Goal: Book appointment/travel/reservation

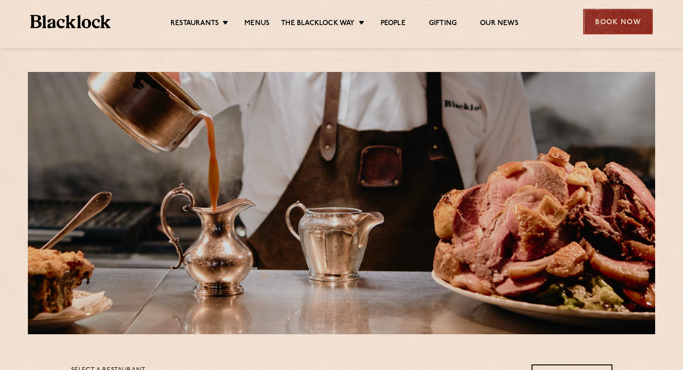
click at [621, 30] on div "Book Now" at bounding box center [618, 22] width 70 height 26
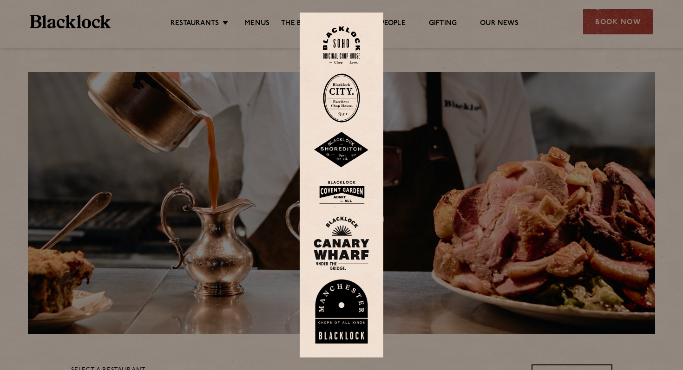
click at [612, 34] on div at bounding box center [341, 185] width 683 height 370
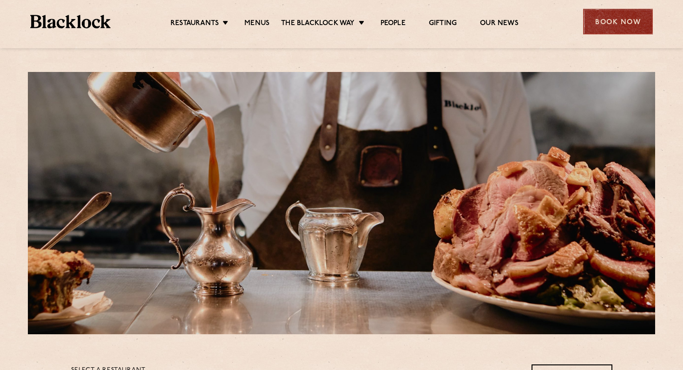
click at [616, 11] on div "Book Now" at bounding box center [618, 22] width 70 height 26
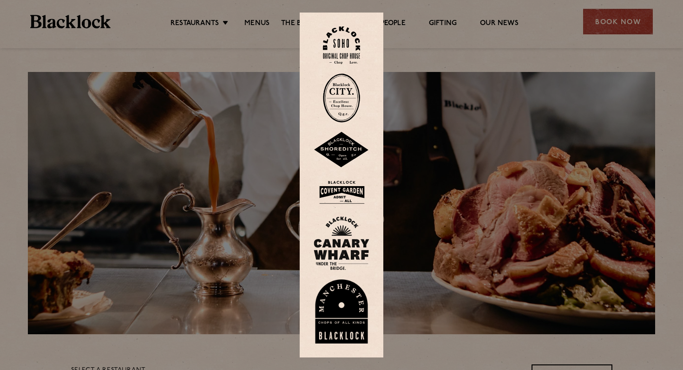
click at [344, 104] on img at bounding box center [341, 97] width 37 height 49
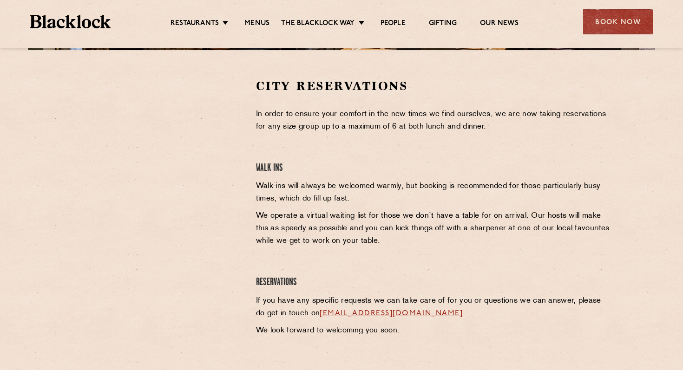
scroll to position [309, 0]
